Goal: Subscribe to service/newsletter

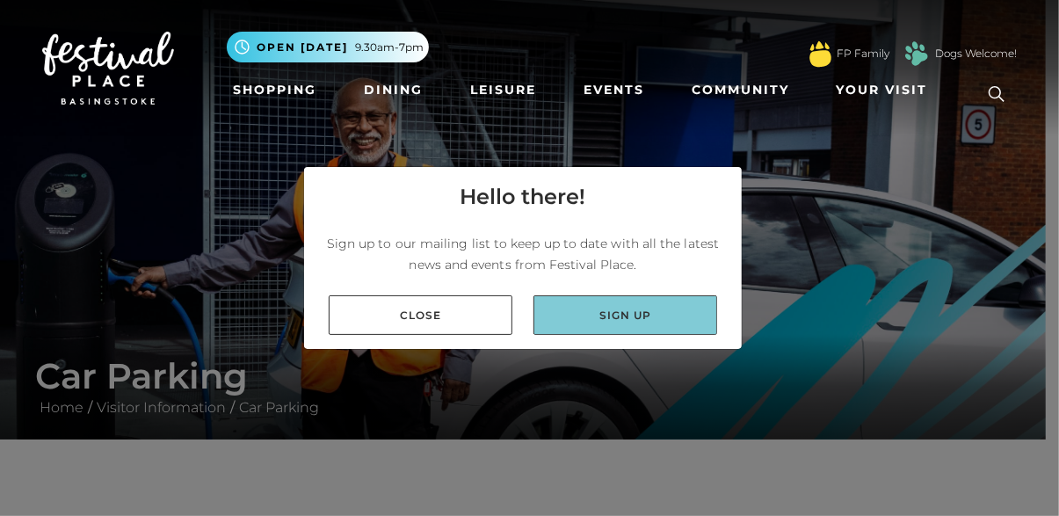
click at [589, 312] on link "Sign up" at bounding box center [626, 315] width 184 height 40
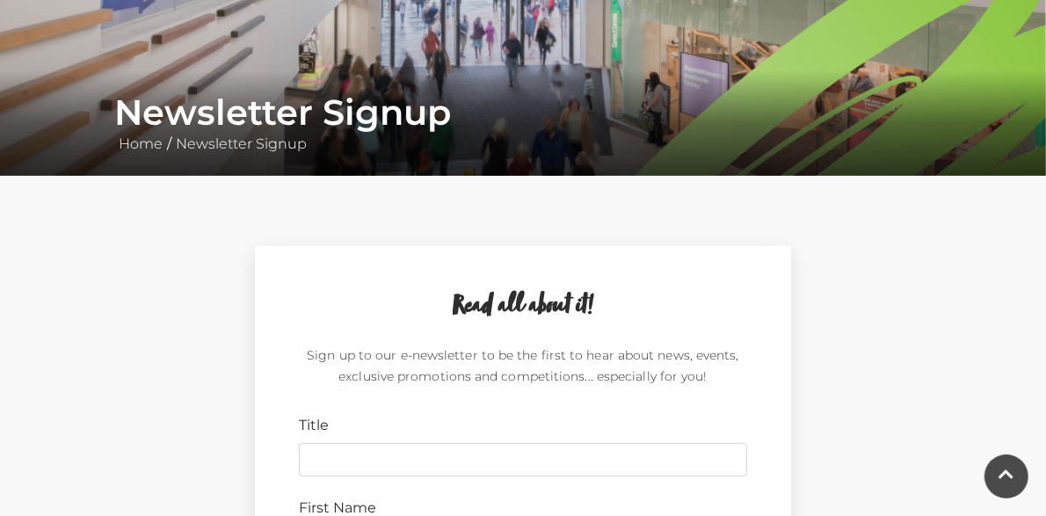
scroll to position [527, 0]
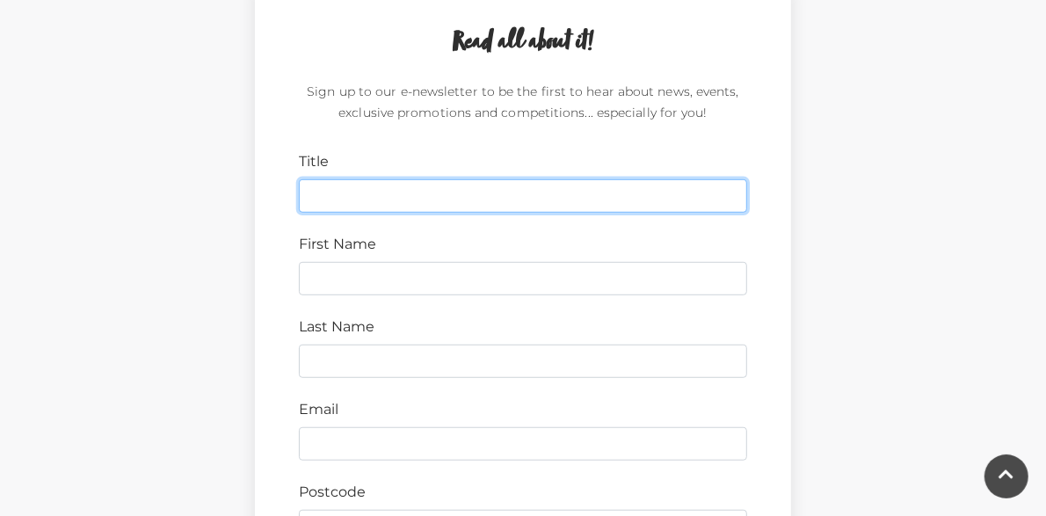
click at [299, 199] on input "Title" at bounding box center [523, 195] width 448 height 33
type input "Mrs"
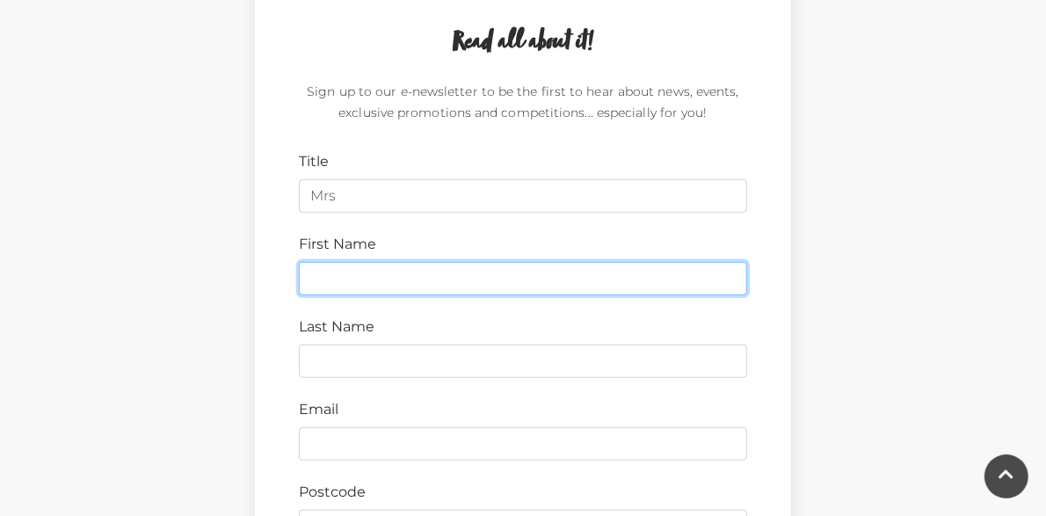
click at [316, 283] on input "First Name" at bounding box center [523, 278] width 448 height 33
type input "[PERSON_NAME]"
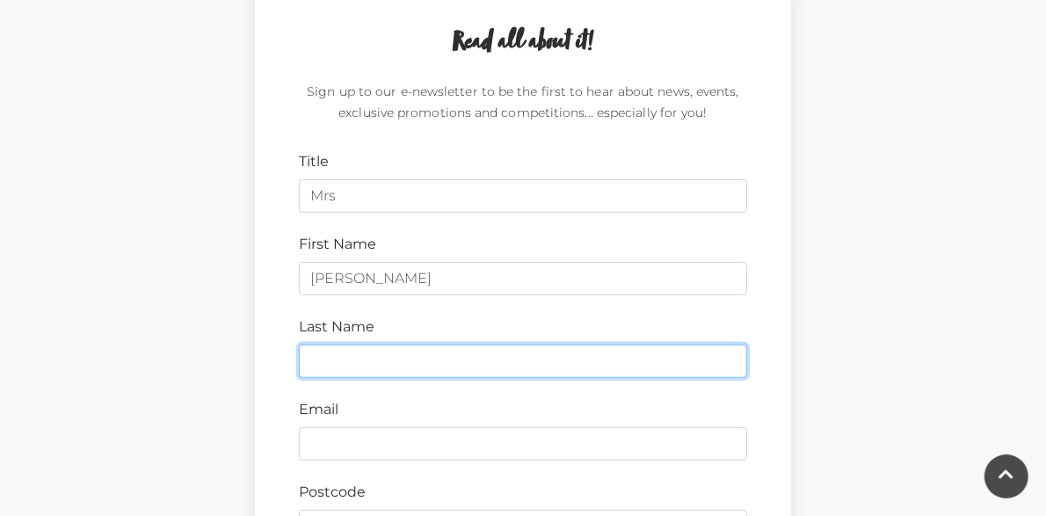
type input "Dotor"
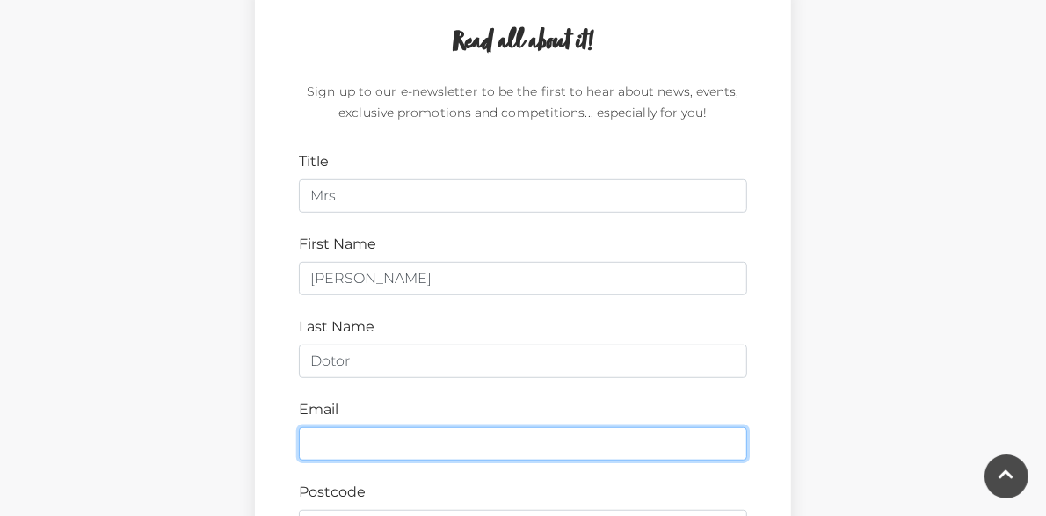
type input "[EMAIL_ADDRESS][DOMAIN_NAME]"
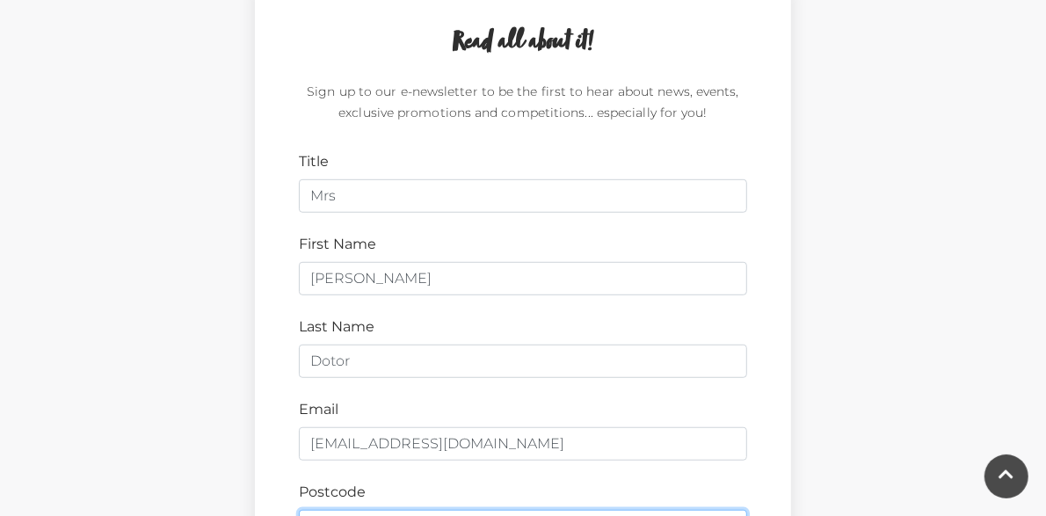
type input "RG22 5QN"
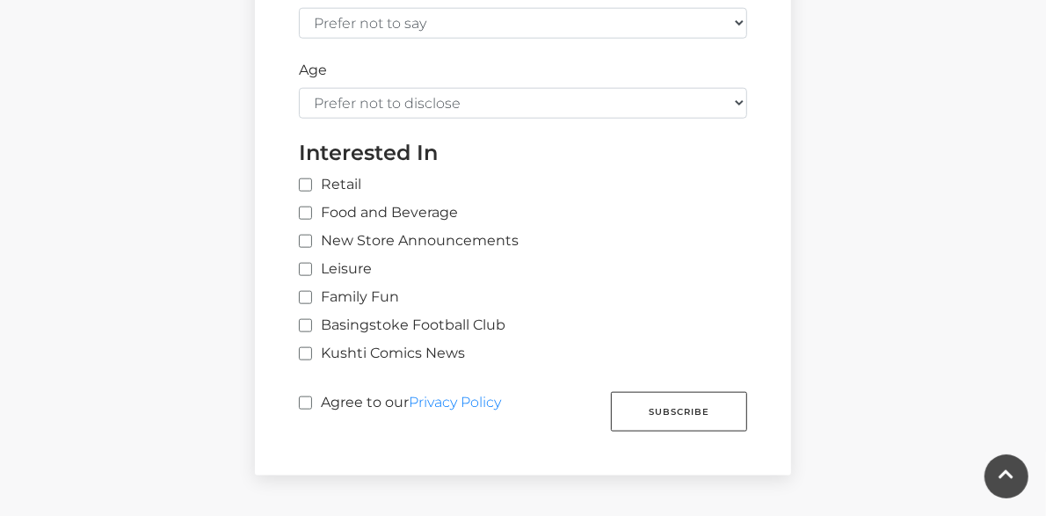
scroll to position [1143, 0]
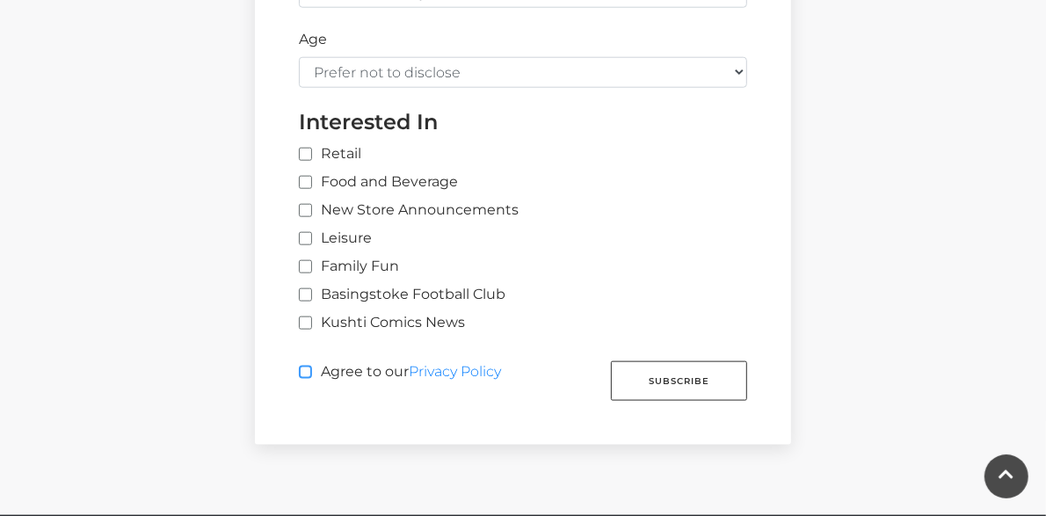
click at [299, 373] on input "Agree to our Privacy Policy" at bounding box center [304, 372] width 11 height 11
checkbox input "true"
click at [299, 273] on label "Family Fun" at bounding box center [349, 266] width 100 height 21
click at [299, 273] on input "Family Fun" at bounding box center [304, 267] width 11 height 11
checkbox input "true"
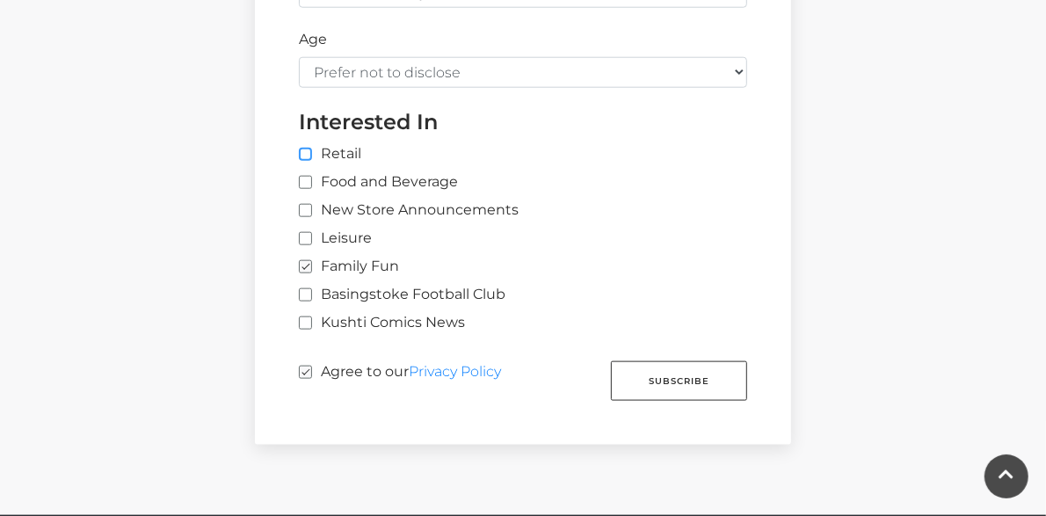
click at [299, 149] on input "Retail" at bounding box center [536, 154] width 475 height 11
checkbox input "true"
click at [299, 179] on input "Food and Beverage" at bounding box center [304, 183] width 11 height 11
checkbox input "true"
click at [299, 207] on input "New Store Announcements" at bounding box center [304, 211] width 11 height 11
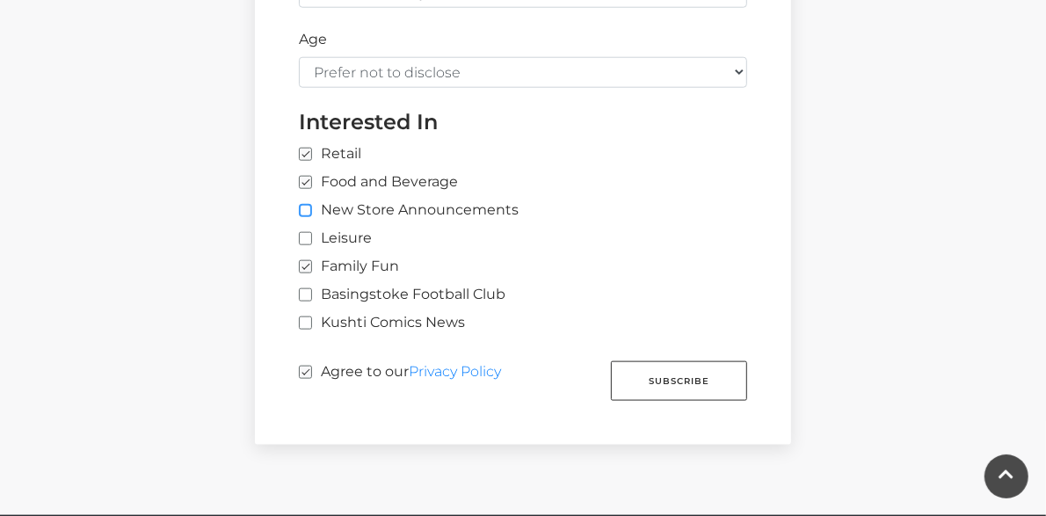
checkbox input "true"
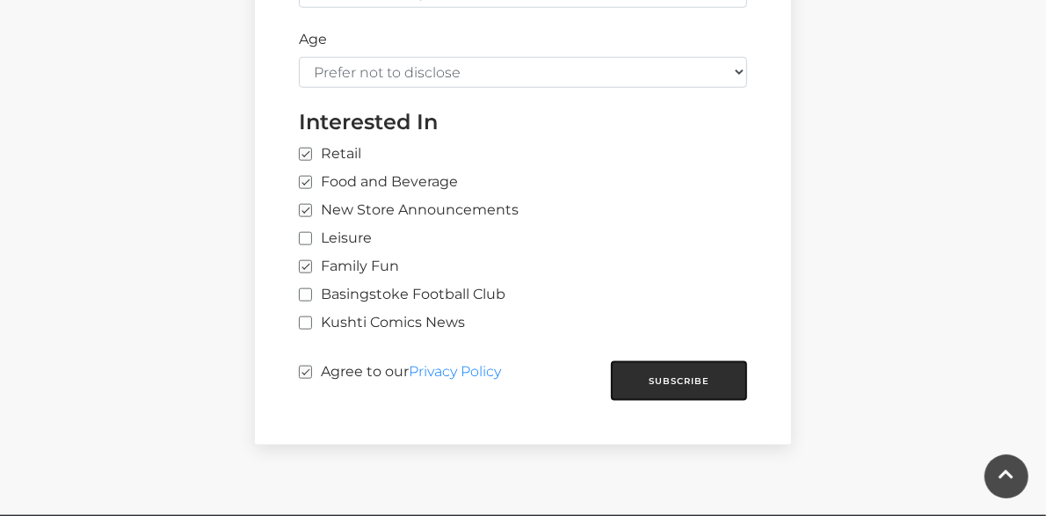
click at [731, 385] on button "Subscribe" at bounding box center [679, 381] width 136 height 40
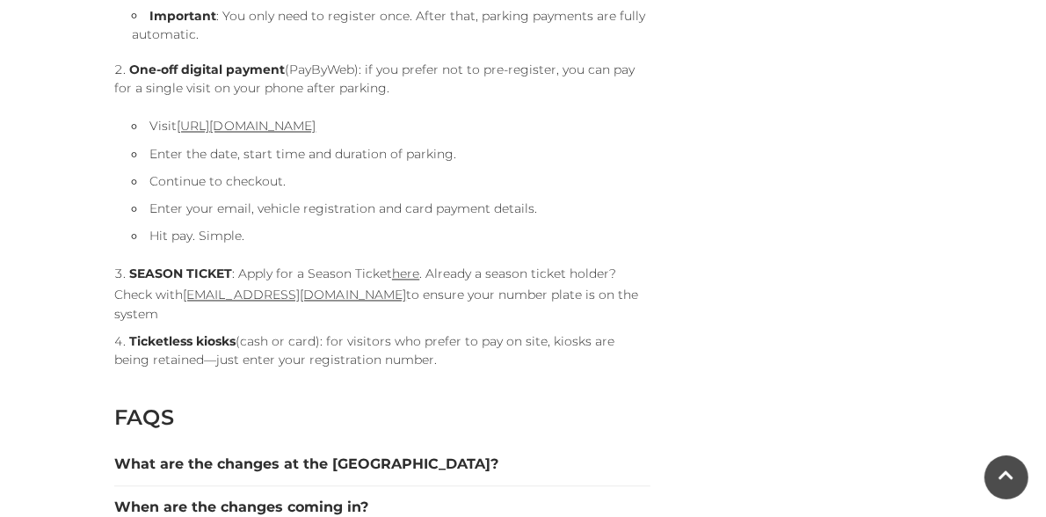
scroll to position [1934, 0]
